Goal: Task Accomplishment & Management: Manage account settings

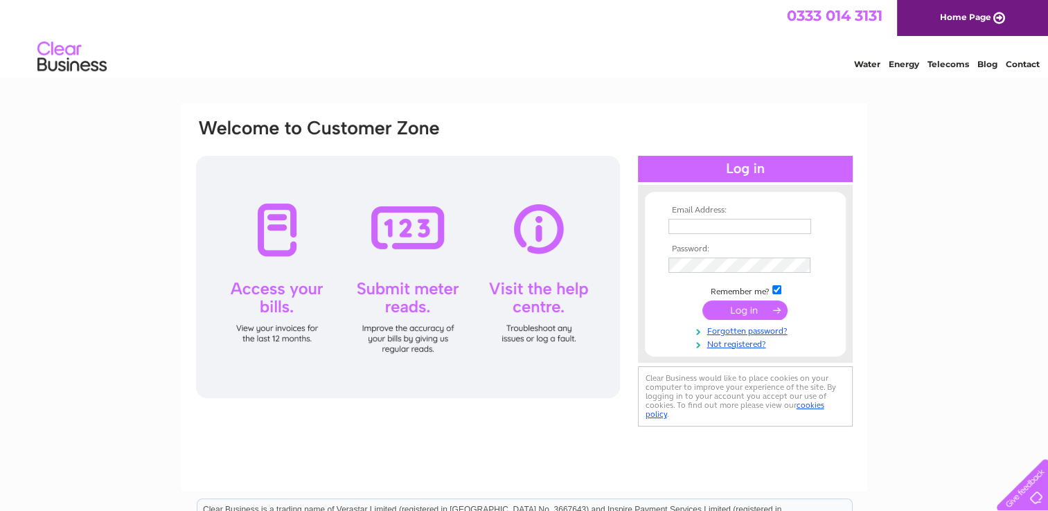
type input "norrard-electrics@outlook.com"
click at [757, 305] on input "submit" at bounding box center [745, 310] width 85 height 19
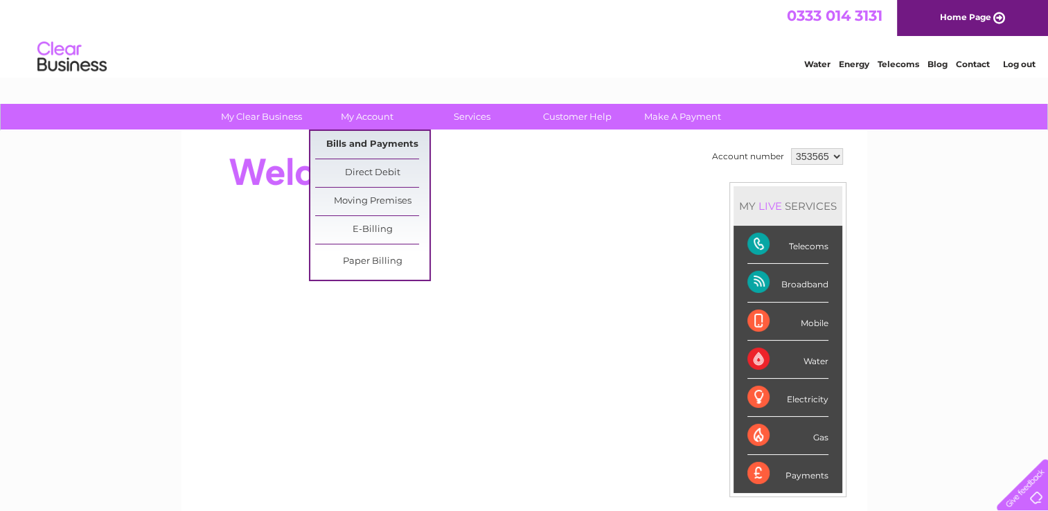
click at [391, 148] on link "Bills and Payments" at bounding box center [372, 145] width 114 height 28
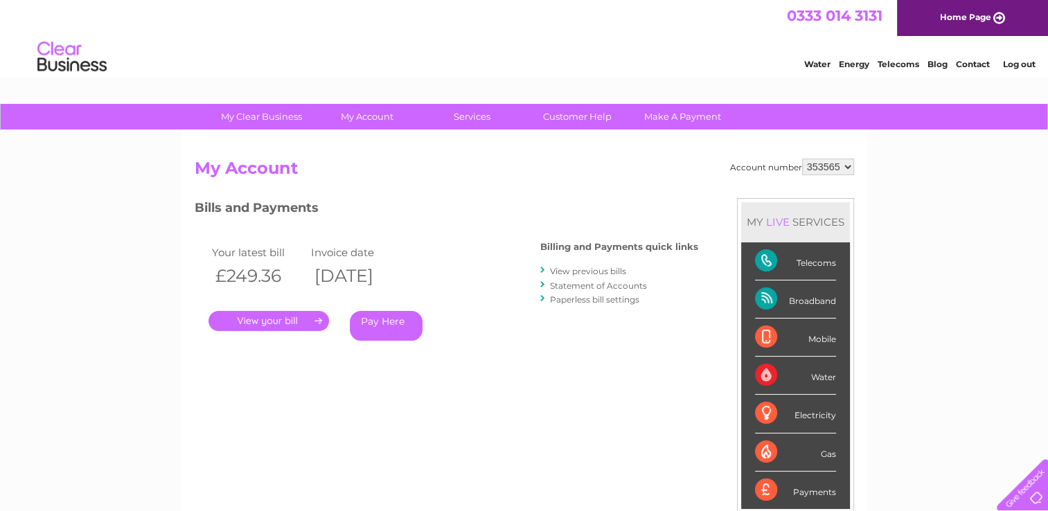
click at [288, 321] on link "." at bounding box center [269, 321] width 121 height 20
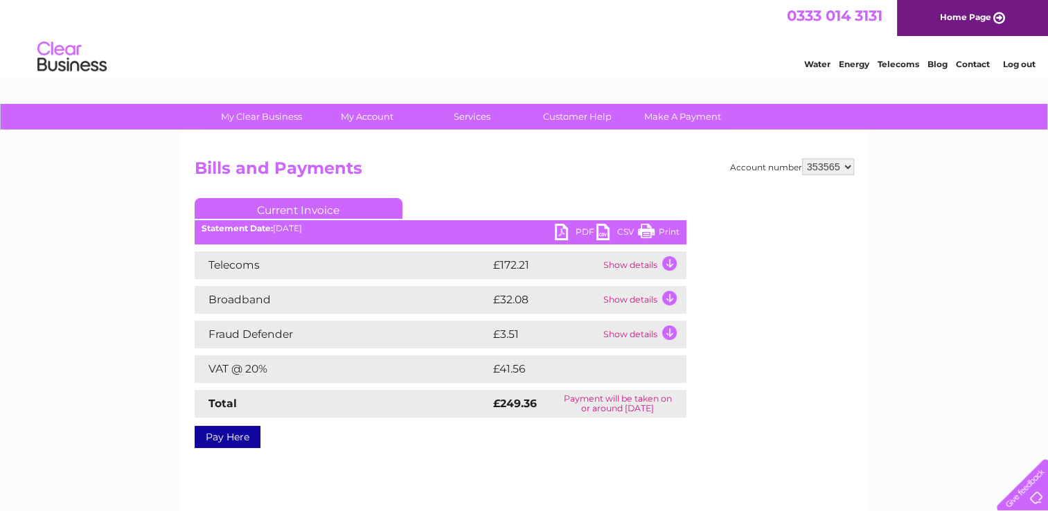
click at [223, 437] on link "Pay Here" at bounding box center [228, 437] width 66 height 22
click at [561, 230] on link "PDF" at bounding box center [576, 234] width 42 height 20
